Goal: Information Seeking & Learning: Compare options

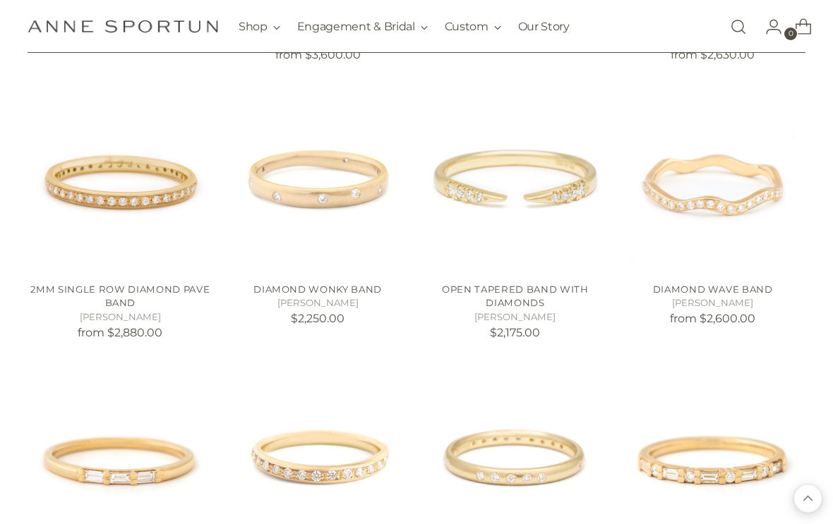
scroll to position [809, 0]
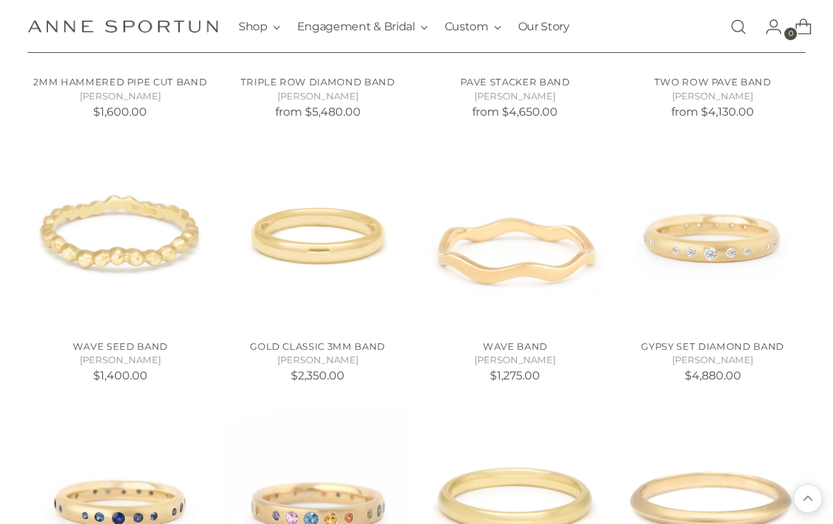
scroll to position [2921, 0]
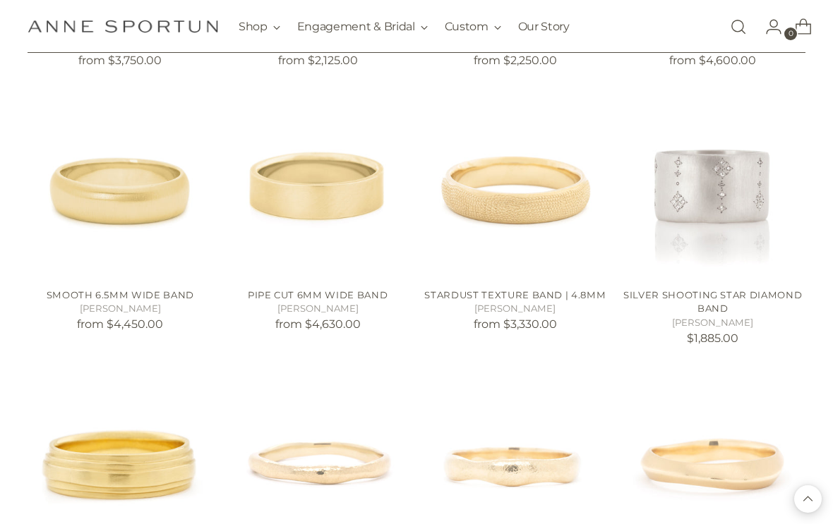
scroll to position [4583, 0]
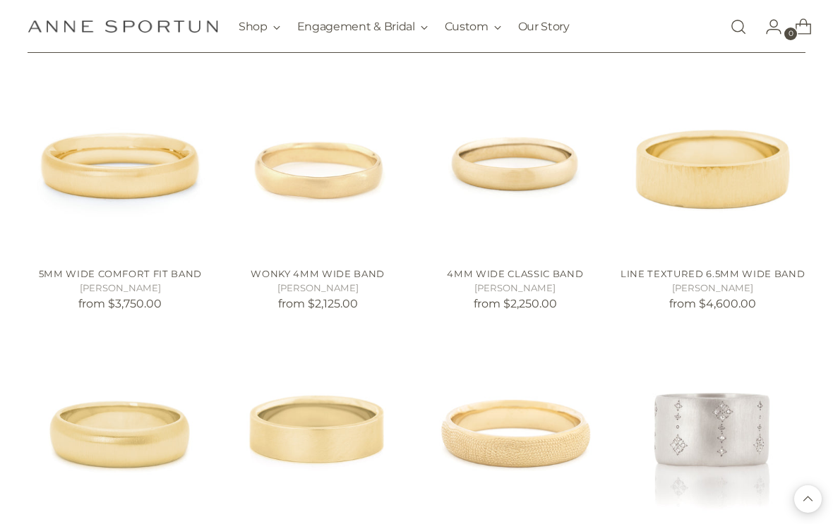
scroll to position [4341, 0]
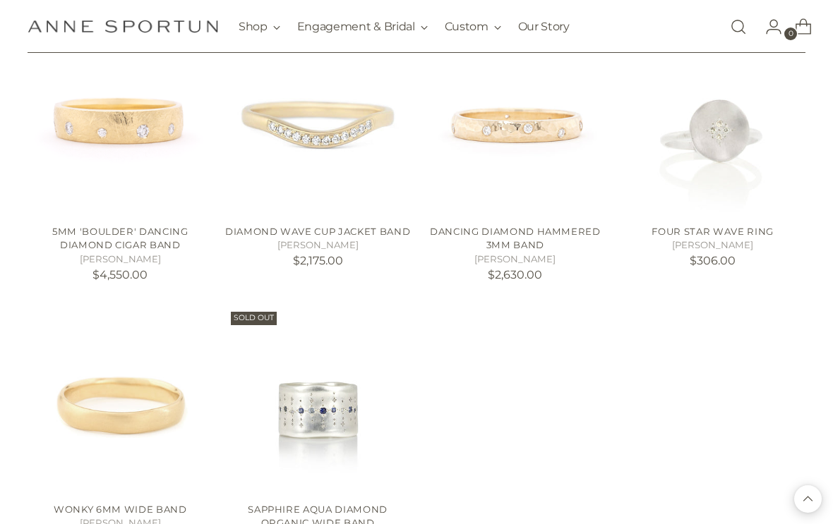
scroll to position [5759, 0]
